Goal: Task Accomplishment & Management: Manage account settings

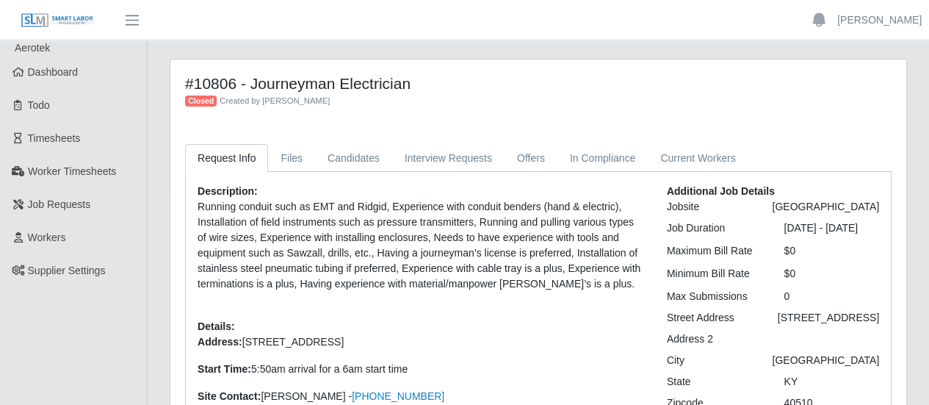
click at [71, 23] on img at bounding box center [57, 20] width 73 height 16
click at [895, 20] on link "[PERSON_NAME]" at bounding box center [879, 19] width 84 height 15
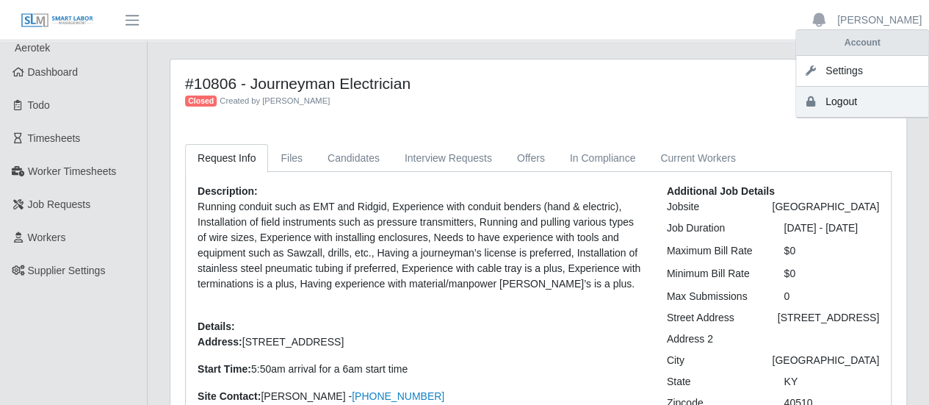
click at [845, 103] on link "Logout" at bounding box center [862, 102] width 132 height 31
